Goal: Information Seeking & Learning: Check status

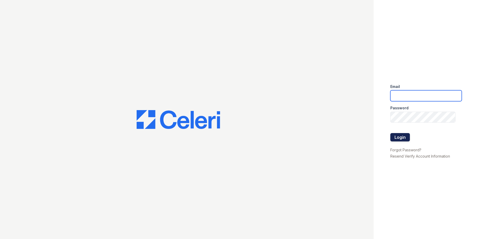
type input "[PERSON_NAME][EMAIL_ADDRESS][PERSON_NAME][DOMAIN_NAME]"
click at [403, 138] on button "Login" at bounding box center [401, 137] width 20 height 8
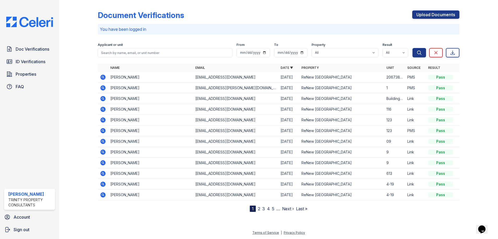
click at [151, 216] on div "Document Verifications Upload Documents You have been logged in Filter Applican…" at bounding box center [279, 110] width 422 height 220
click at [131, 50] on input "search" at bounding box center [165, 52] width 135 height 9
type input "[PERSON_NAME]"
click at [413, 48] on button "Search" at bounding box center [420, 52] width 14 height 9
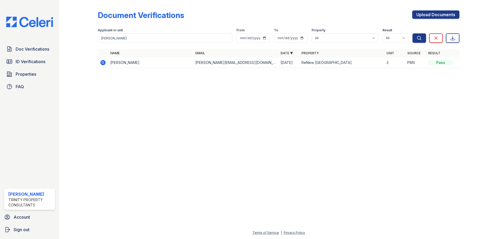
click at [99, 61] on td at bounding box center [103, 62] width 10 height 11
click at [105, 61] on icon at bounding box center [102, 62] width 5 height 5
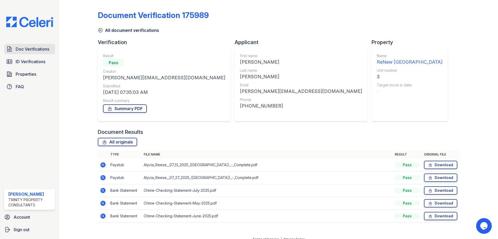
click at [29, 47] on span "Doc Verifications" at bounding box center [33, 49] width 34 height 6
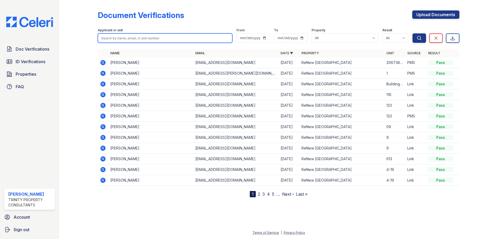
click at [175, 40] on input "search" at bounding box center [165, 37] width 135 height 9
type input "Jaycib"
click at [413, 33] on button "Search" at bounding box center [420, 37] width 14 height 9
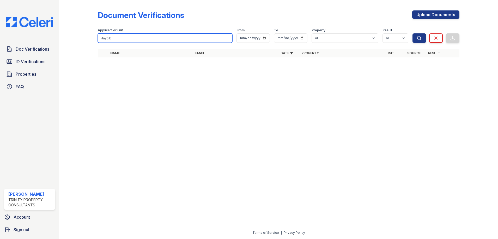
click at [179, 35] on input "Jaycib" at bounding box center [165, 37] width 135 height 9
type input "Jaycob"
click at [413, 33] on button "Search" at bounding box center [420, 37] width 14 height 9
click at [211, 38] on input "Jaycob" at bounding box center [165, 37] width 135 height 9
type input "J"
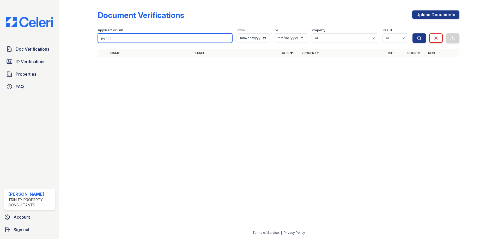
type input "jaycob"
click at [413, 33] on button "Search" at bounding box center [420, 37] width 14 height 9
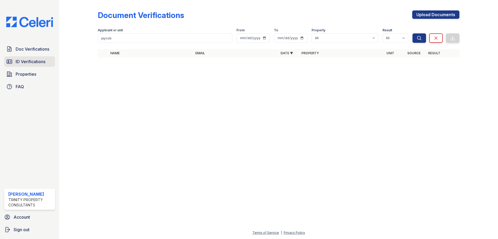
click at [45, 64] on span "ID Verifications" at bounding box center [31, 61] width 30 height 6
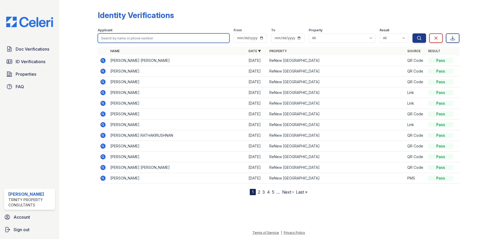
click at [132, 39] on input "search" at bounding box center [164, 37] width 132 height 9
type input "alycia"
click at [413, 33] on button "Search" at bounding box center [420, 37] width 14 height 9
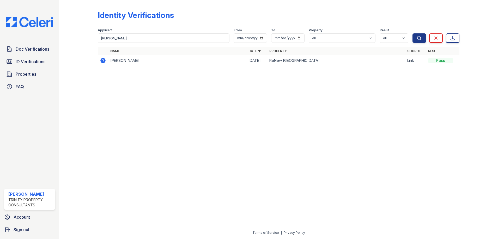
click at [105, 61] on icon at bounding box center [102, 60] width 5 height 5
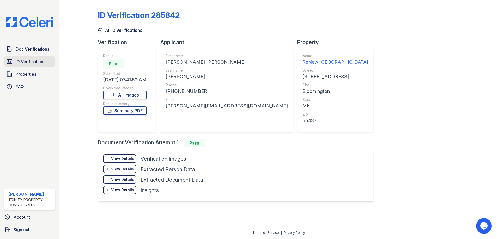
click at [44, 63] on span "ID Verifications" at bounding box center [31, 61] width 30 height 6
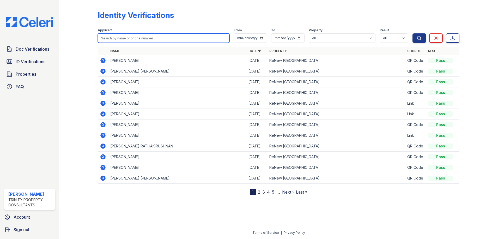
click at [151, 40] on input "search" at bounding box center [164, 37] width 132 height 9
type input "jaycob"
click at [413, 33] on button "Search" at bounding box center [420, 37] width 14 height 9
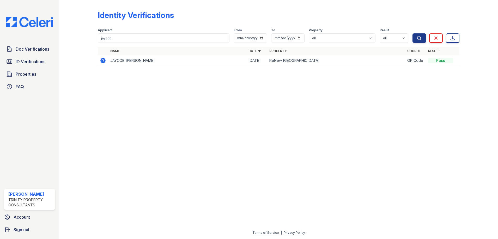
click at [104, 57] on icon at bounding box center [103, 60] width 6 height 6
